Goal: Check status: Check status

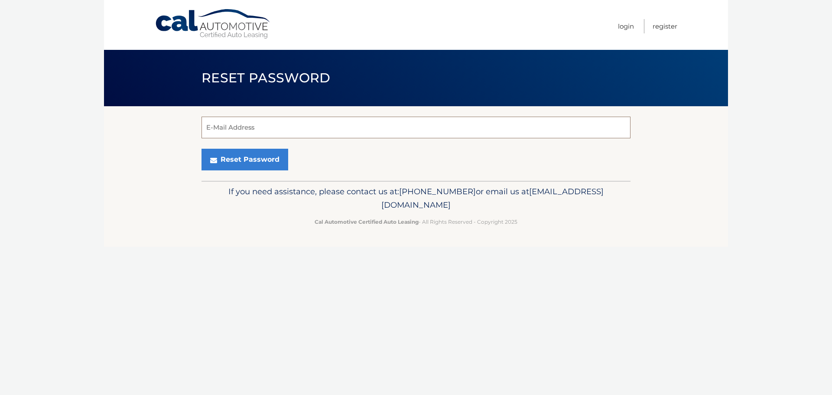
click at [301, 130] on input "E-Mail Address" at bounding box center [416, 128] width 429 height 22
type input "[EMAIL_ADDRESS][DOMAIN_NAME]"
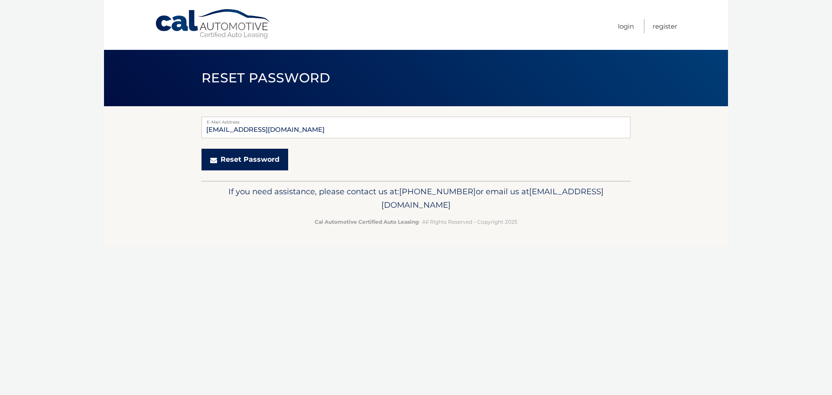
click at [247, 161] on button "Reset Password" at bounding box center [245, 160] width 87 height 22
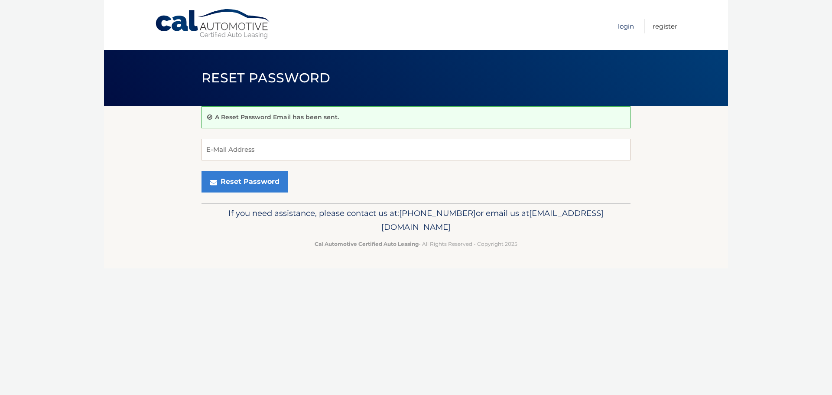
click at [625, 23] on link "Login" at bounding box center [626, 26] width 16 height 14
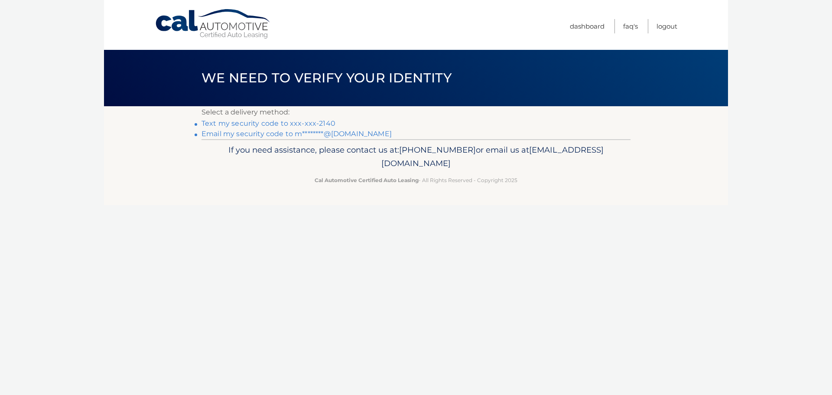
click at [321, 123] on link "Text my security code to xxx-xxx-2140" at bounding box center [269, 123] width 134 height 8
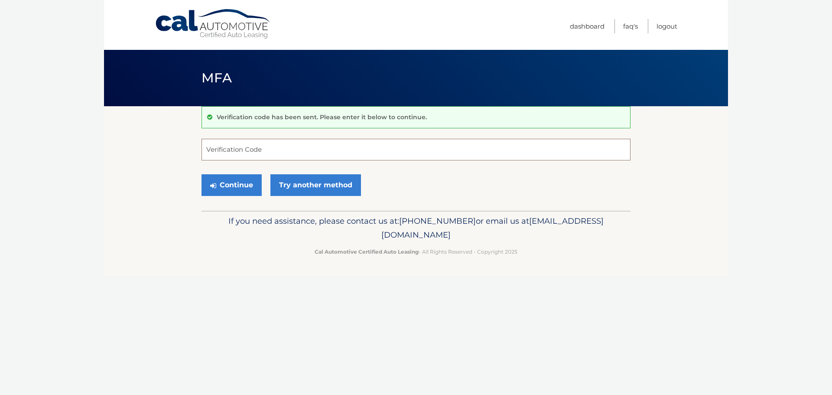
click at [267, 154] on input "Verification Code" at bounding box center [416, 150] width 429 height 22
type input "331791"
click at [202, 174] on button "Continue" at bounding box center [232, 185] width 60 height 22
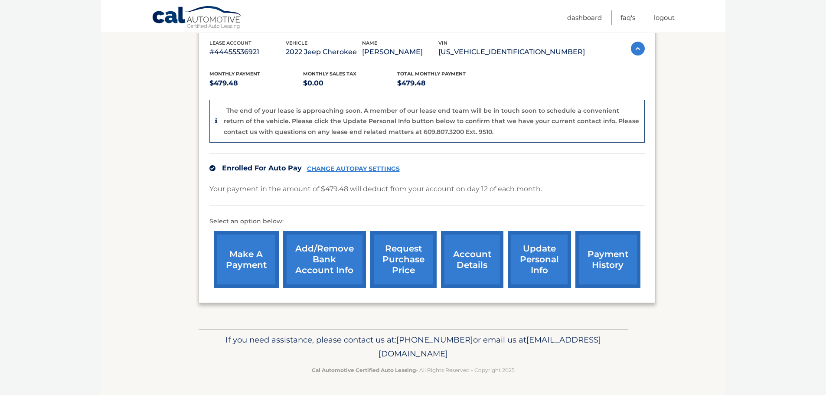
scroll to position [108, 0]
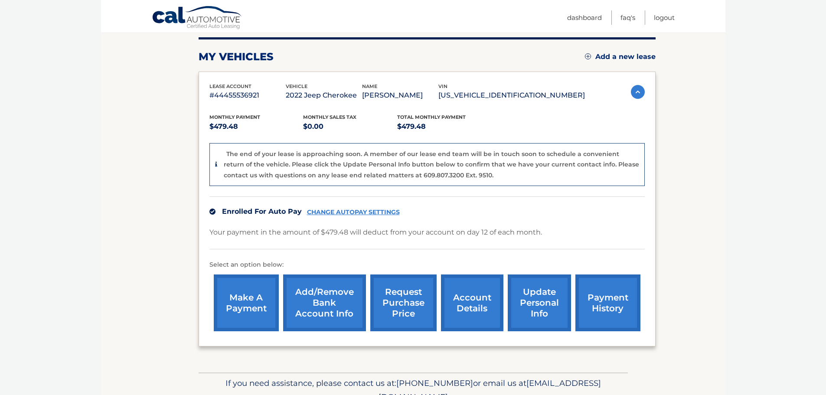
click at [413, 314] on link "request purchase price" at bounding box center [403, 302] width 66 height 57
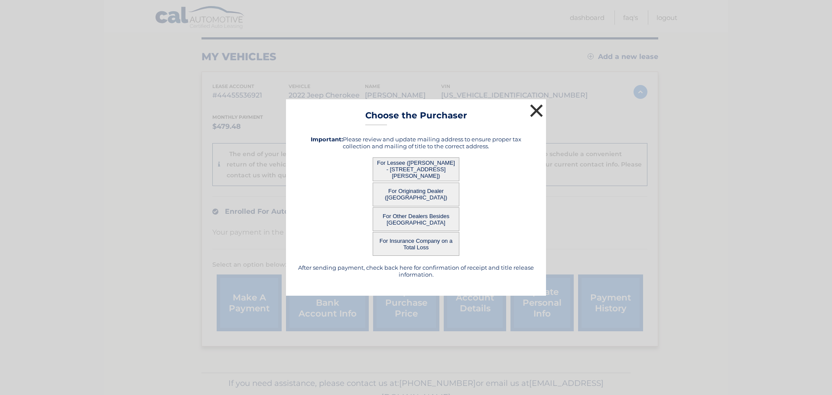
click at [537, 116] on button "×" at bounding box center [536, 110] width 17 height 17
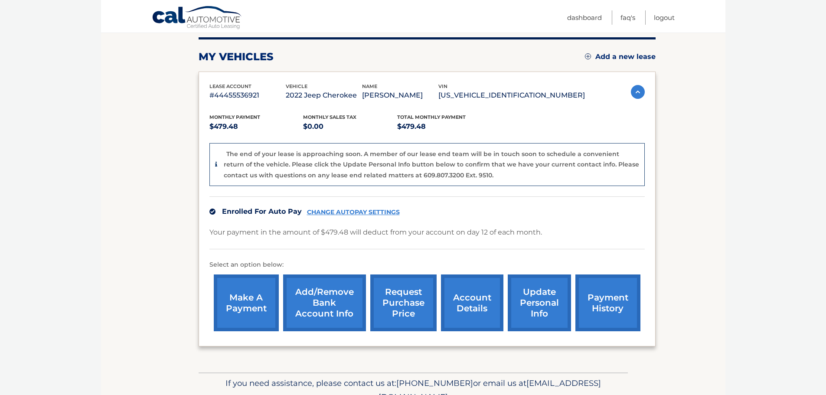
click at [465, 316] on link "account details" at bounding box center [472, 302] width 62 height 57
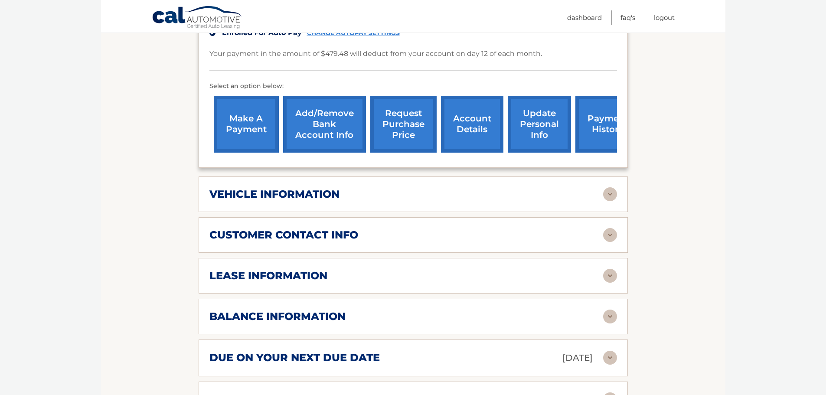
scroll to position [260, 0]
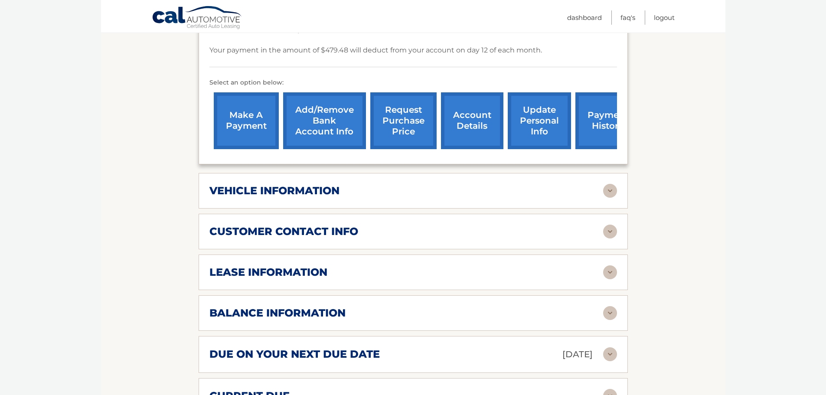
click at [299, 306] on h2 "balance information" at bounding box center [277, 312] width 136 height 13
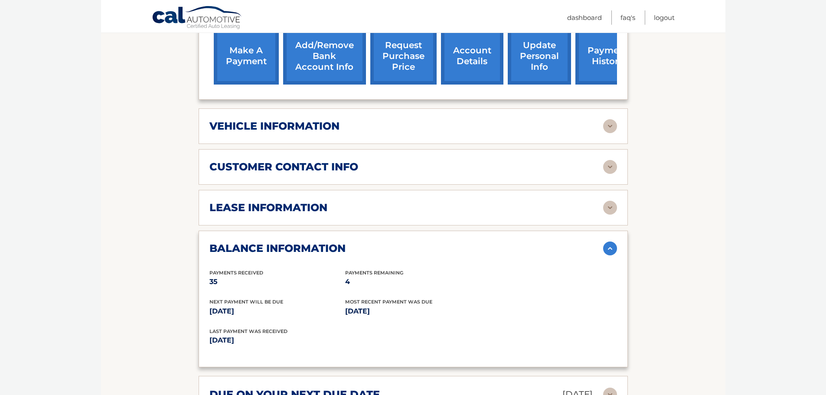
scroll to position [390, 0]
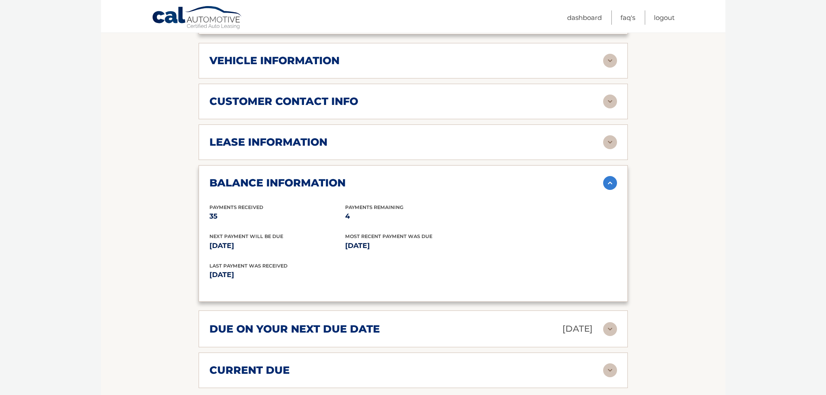
click at [300, 322] on h2 "due on your next due date" at bounding box center [294, 328] width 170 height 13
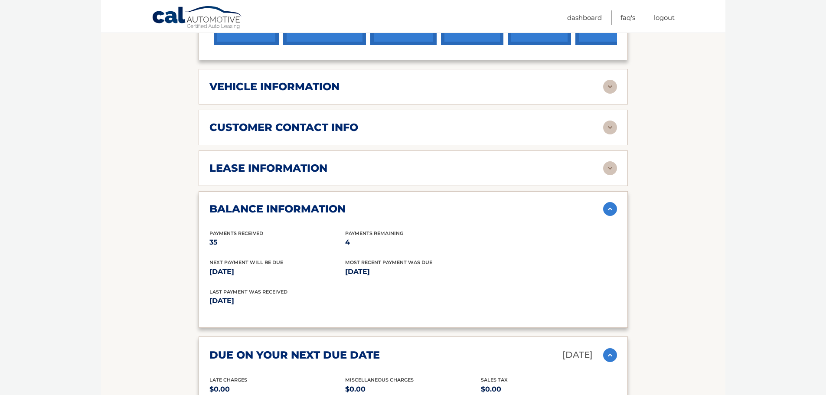
scroll to position [260, 0]
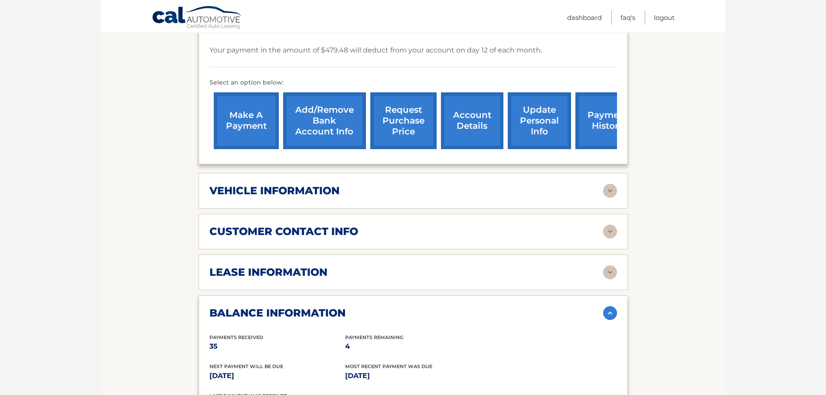
click at [309, 266] on h2 "lease information" at bounding box center [268, 272] width 118 height 13
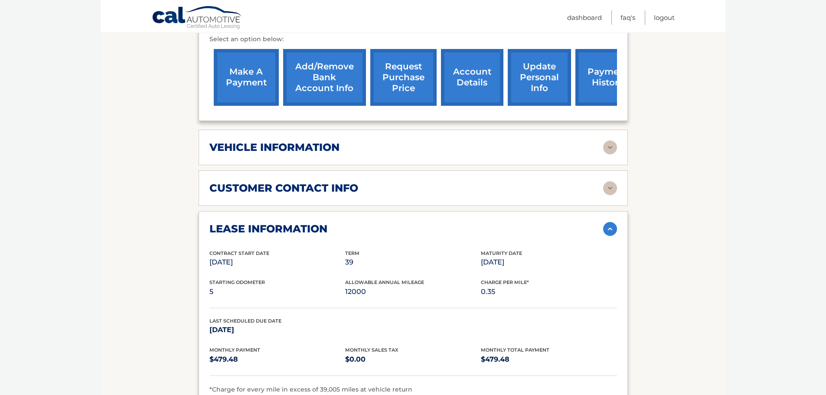
scroll to position [347, 0]
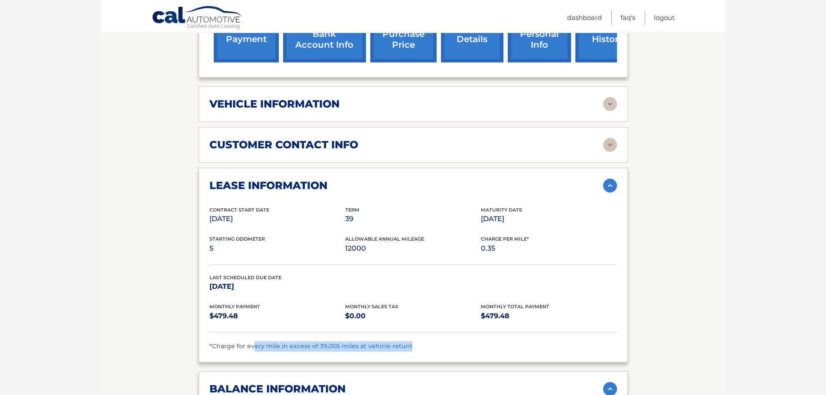
drag, startPoint x: 254, startPoint y: 332, endPoint x: 414, endPoint y: 330, distance: 160.4
click at [414, 341] on div "*Charge for every mile in excess of 39,005 miles at vehicle return" at bounding box center [412, 346] width 407 height 10
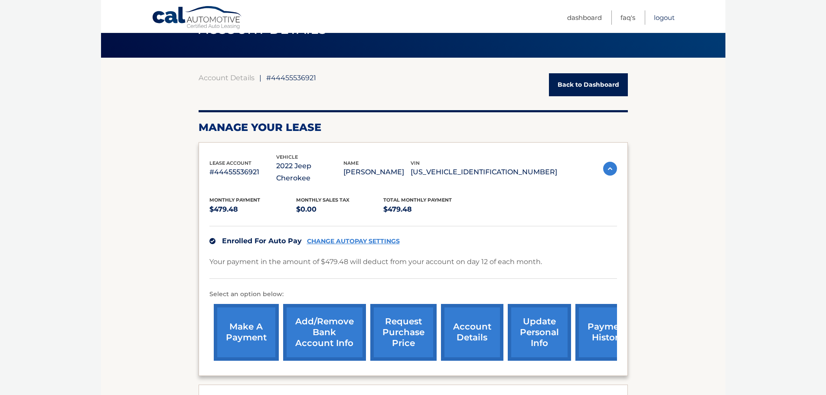
scroll to position [47, 0]
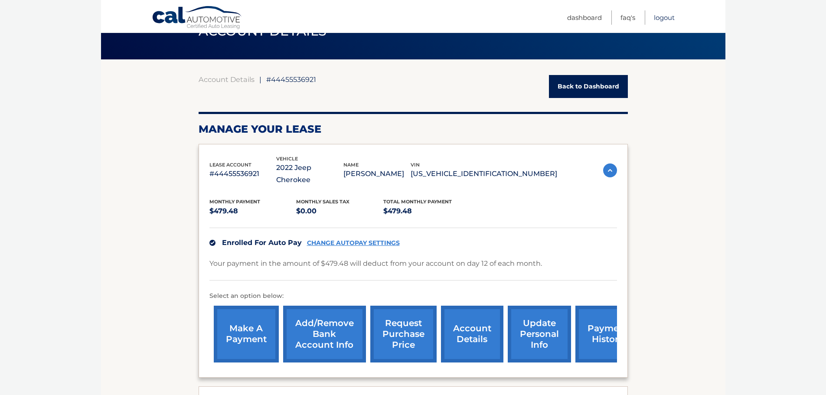
click at [666, 19] on link "Logout" at bounding box center [664, 17] width 21 height 14
